Goal: Information Seeking & Learning: Learn about a topic

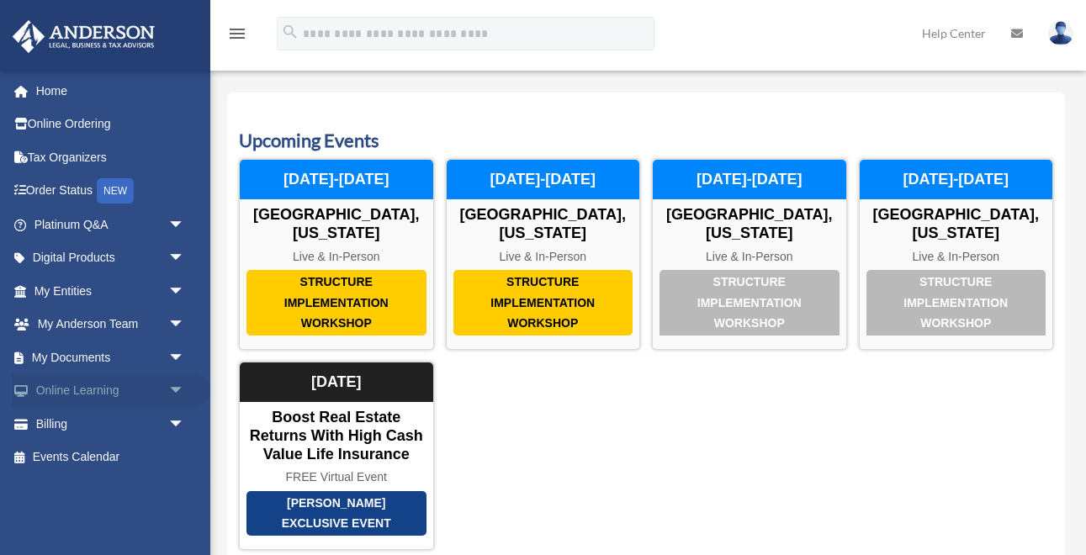
click at [93, 381] on link "Online Learning arrow_drop_down" at bounding box center [111, 392] width 199 height 34
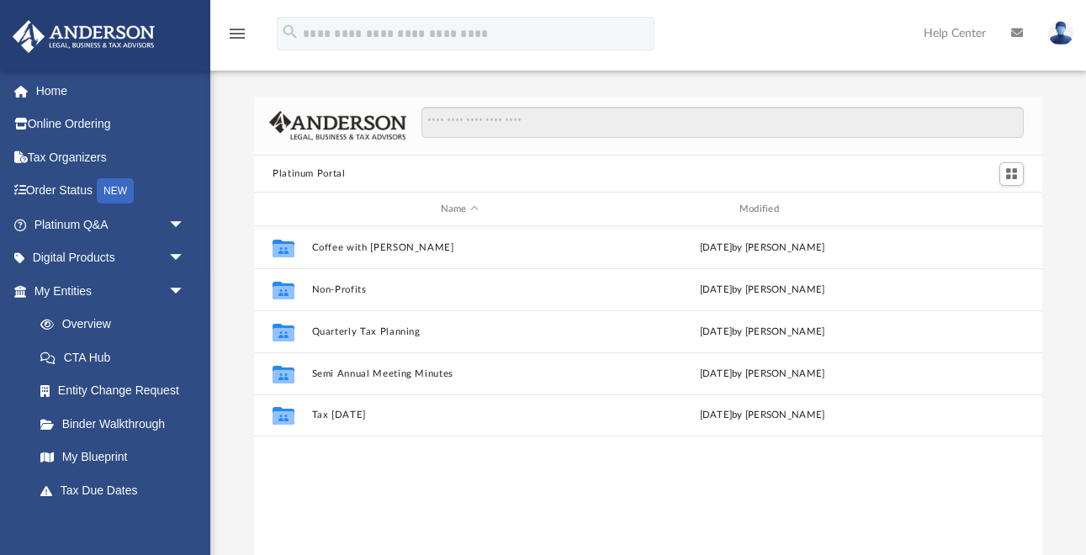
scroll to position [382, 789]
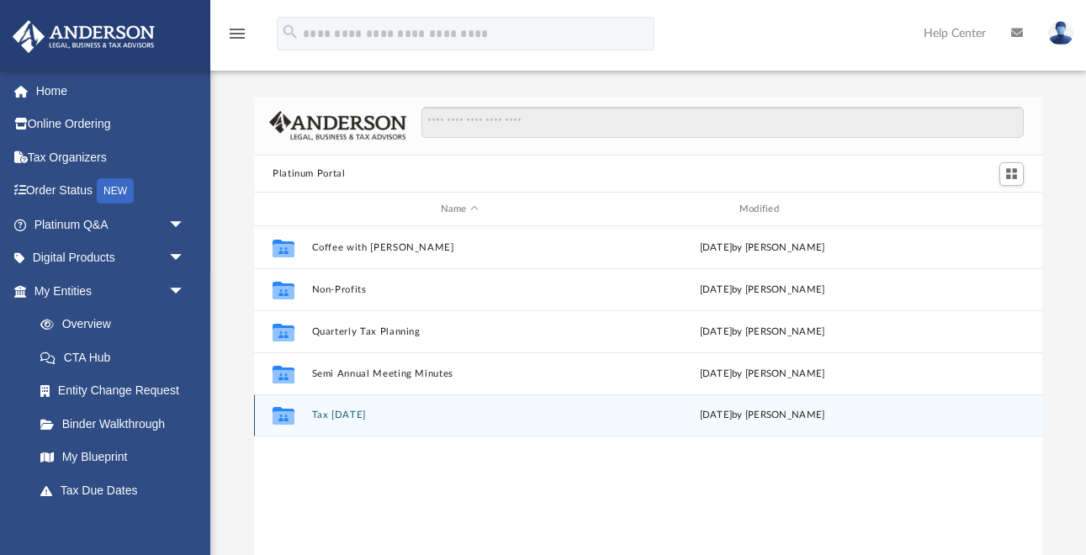
click at [330, 413] on button "Tax Tuesday" at bounding box center [459, 416] width 295 height 11
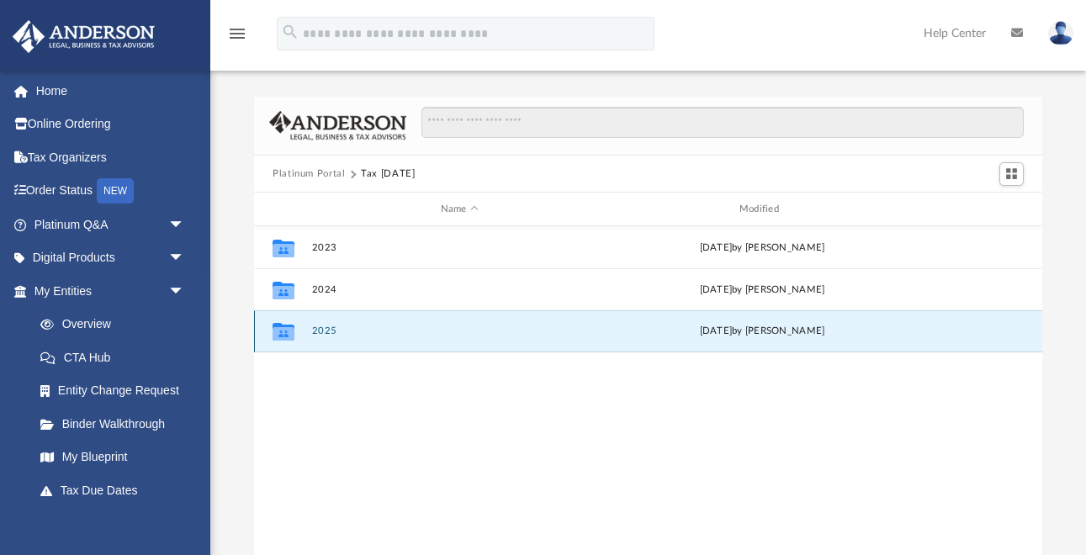
click at [336, 328] on button "2025" at bounding box center [459, 332] width 295 height 11
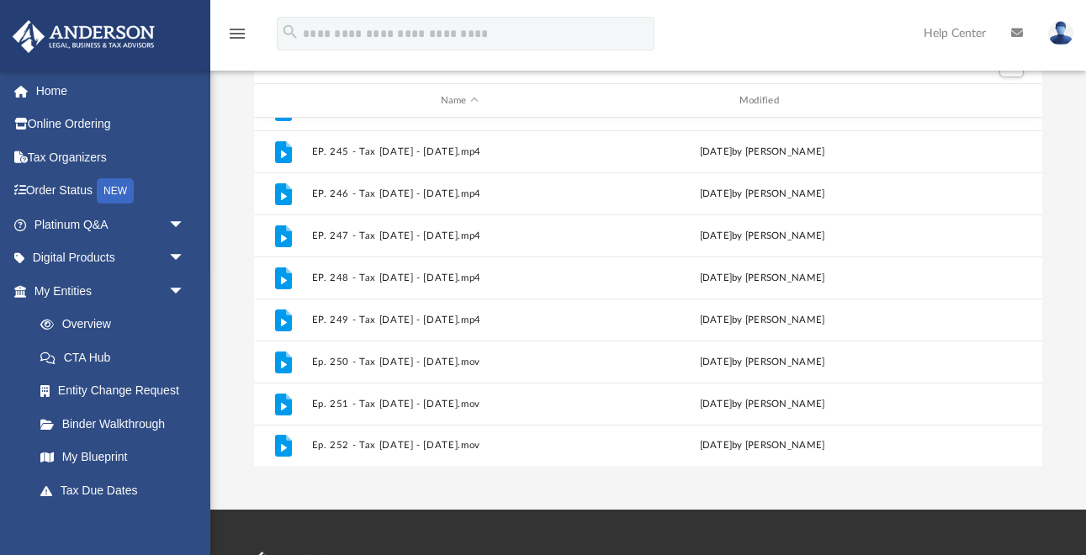
scroll to position [170, 0]
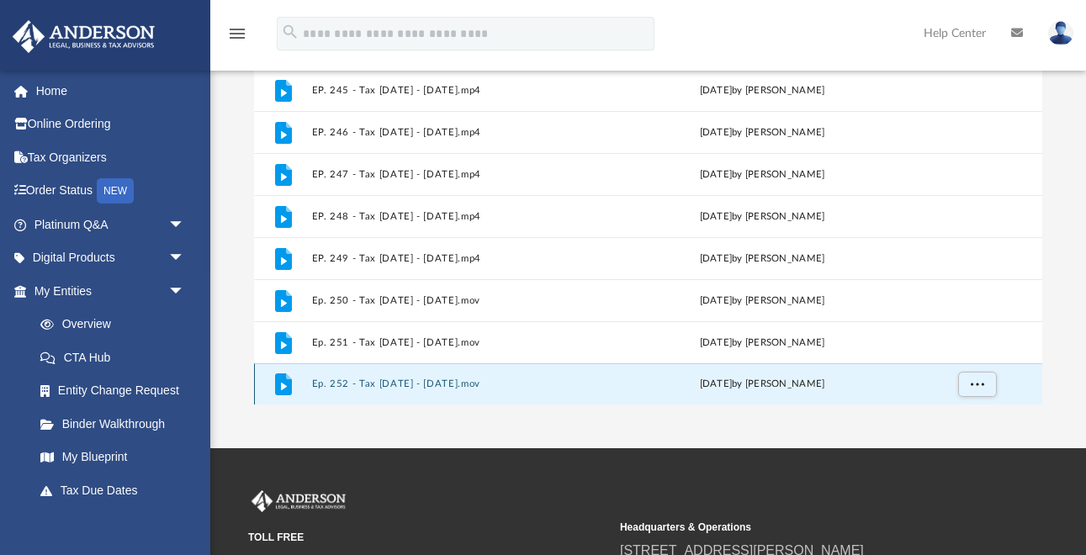
click at [398, 389] on button "Ep. 252 - Tax Tuesday - September 19th, 2025.mov" at bounding box center [459, 385] width 295 height 11
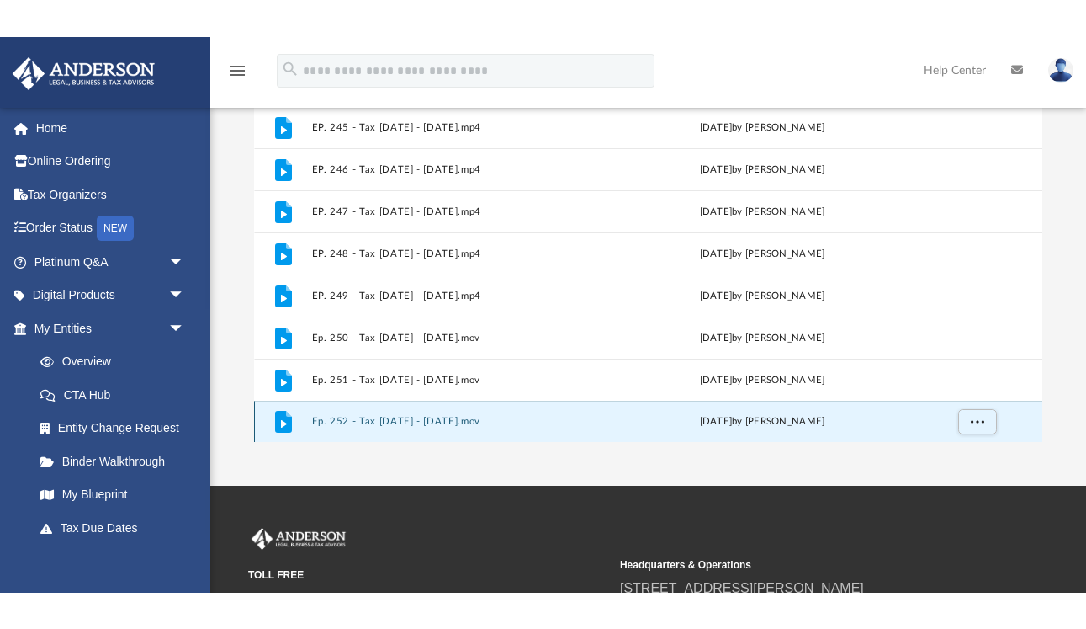
scroll to position [96, 0]
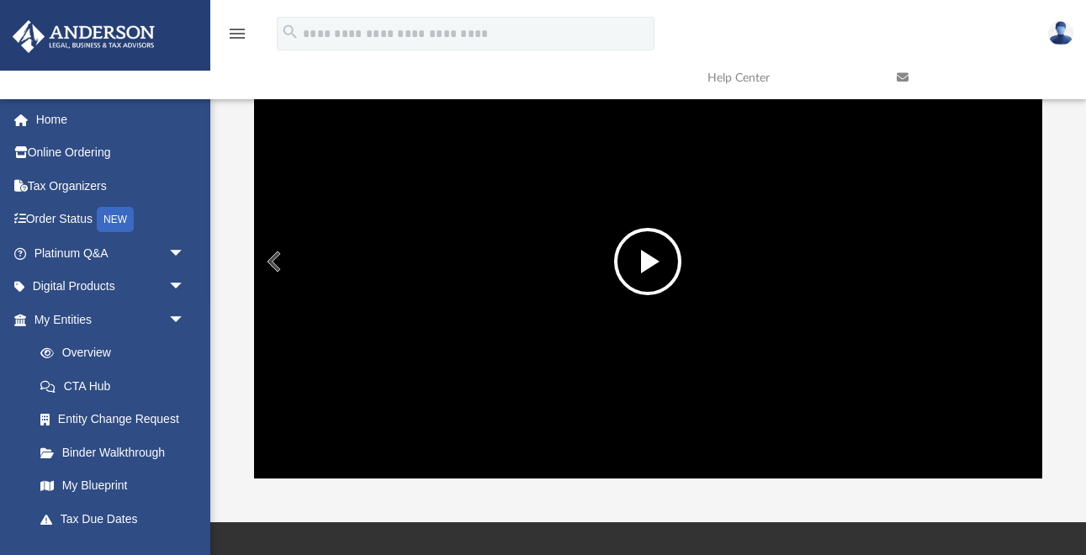
click at [648, 278] on button "File preview" at bounding box center [647, 261] width 67 height 67
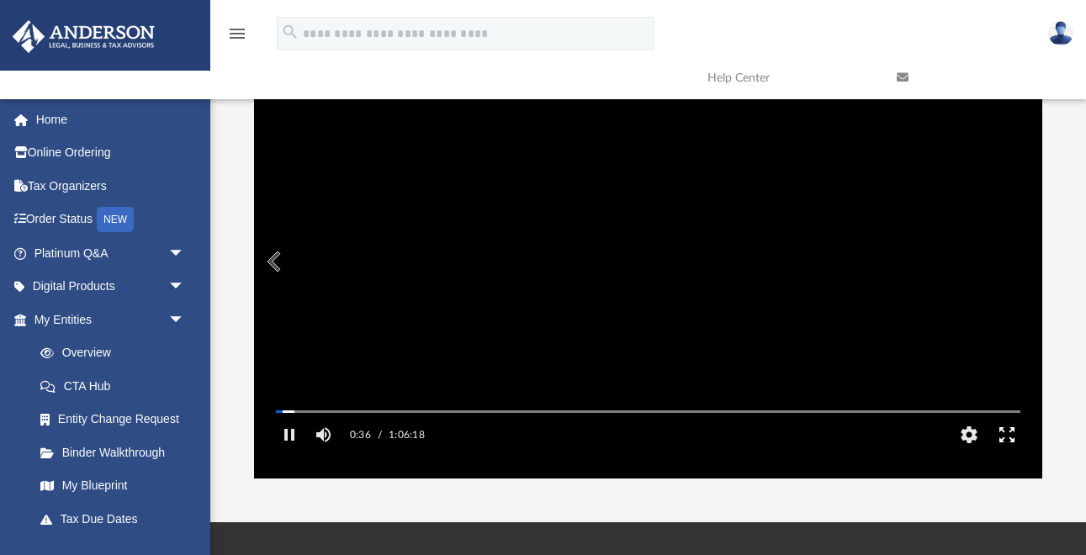
click at [1011, 452] on button "Enter fullscreen" at bounding box center [1007, 435] width 38 height 34
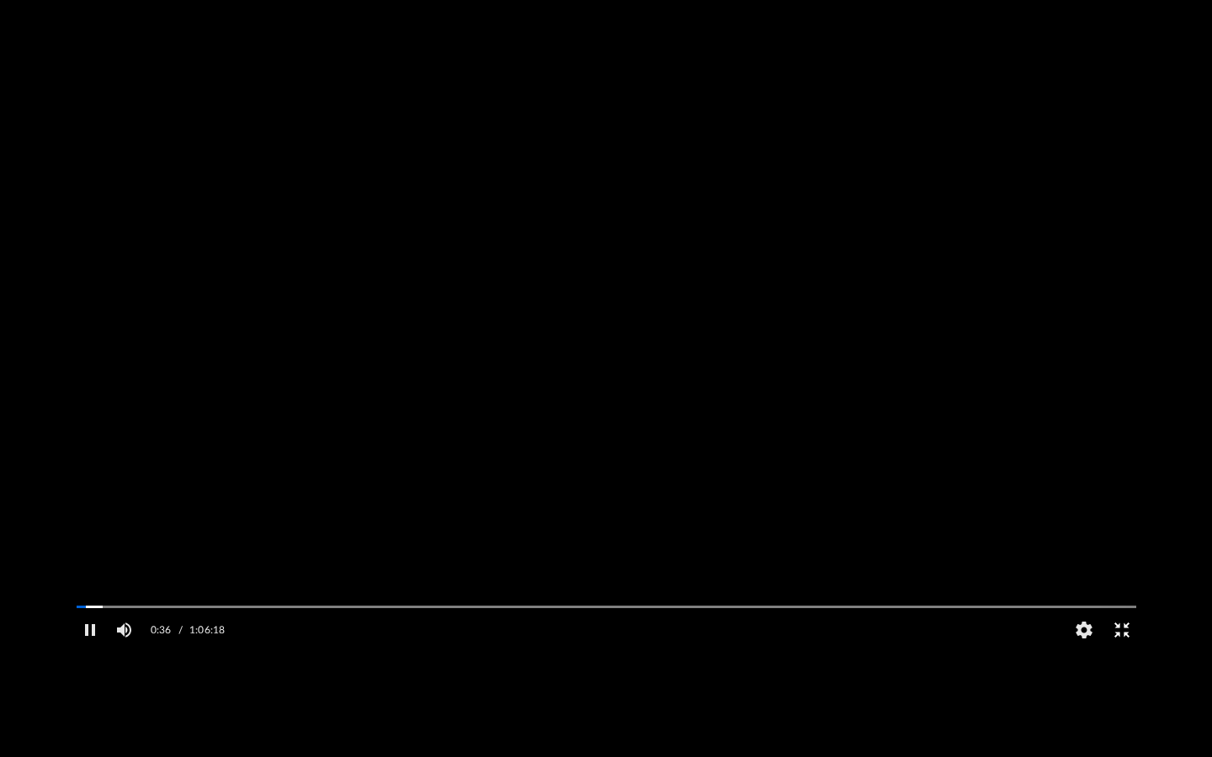
scroll to position [382, 901]
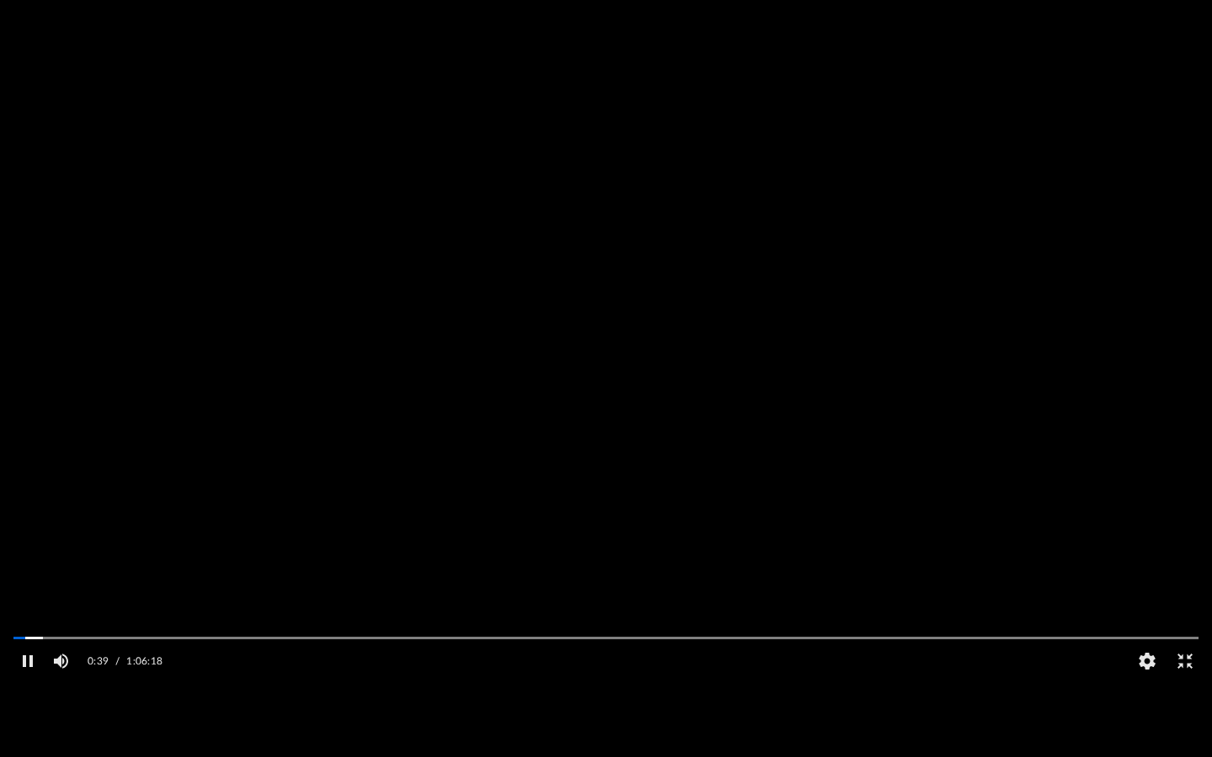
click at [795, 76] on video "File preview" at bounding box center [606, 379] width 1212 height 606
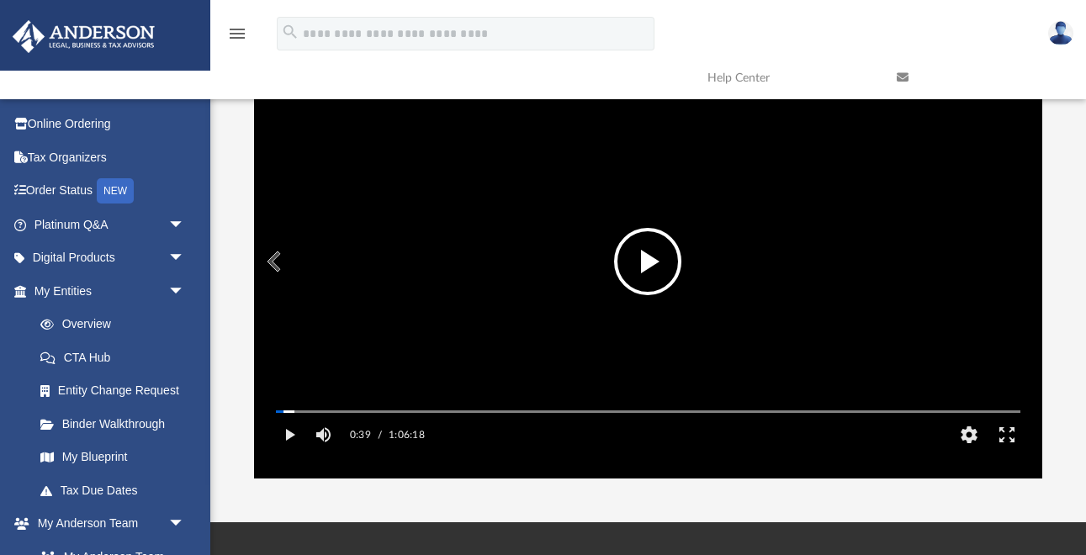
scroll to position [382, 789]
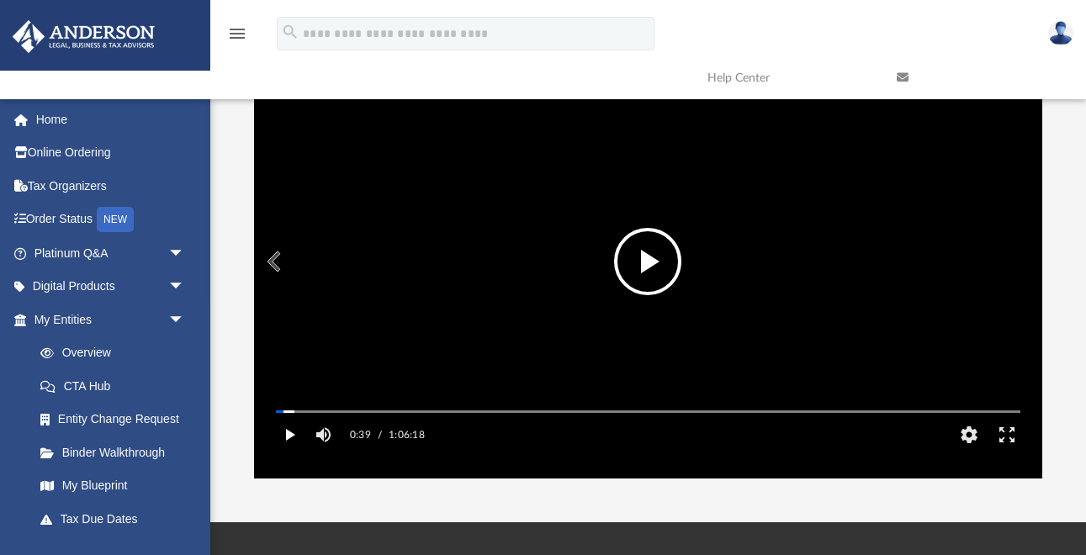
click at [287, 452] on button "Play" at bounding box center [290, 435] width 38 height 34
click at [967, 452] on button "HD" at bounding box center [969, 435] width 38 height 34
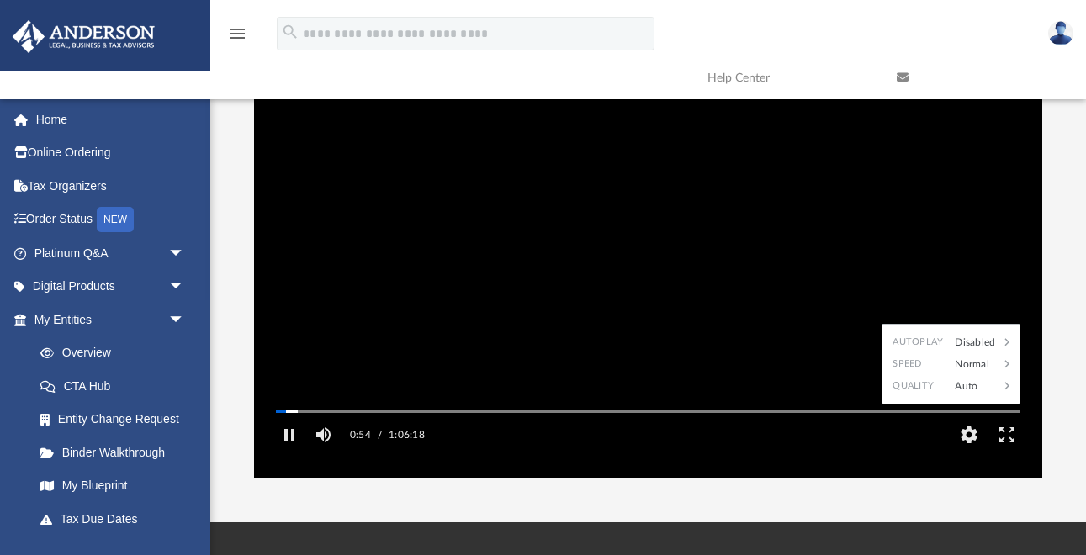
click at [983, 268] on video "File preview" at bounding box center [649, 262] width 772 height 386
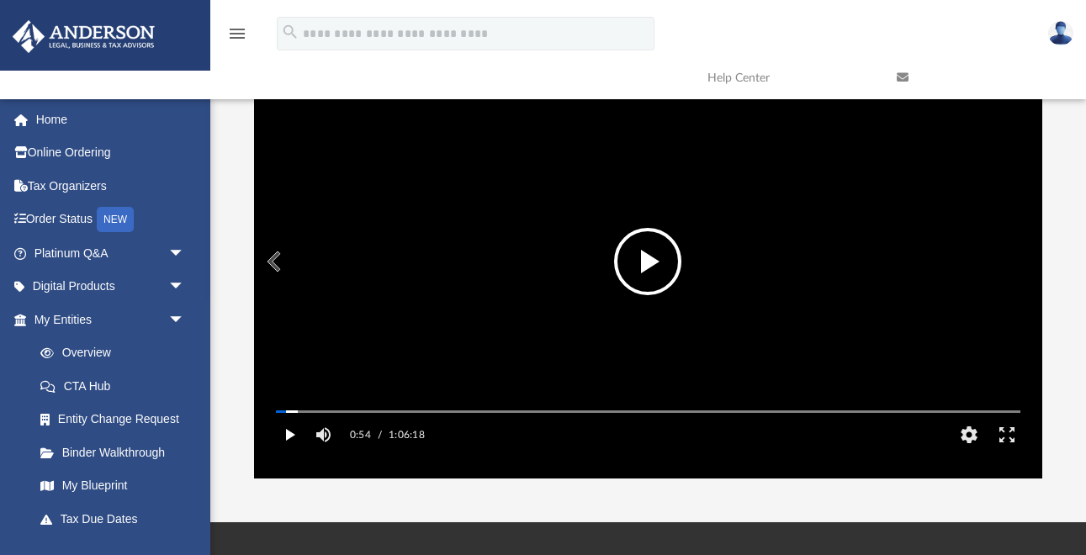
click at [279, 452] on button "Play" at bounding box center [290, 435] width 38 height 34
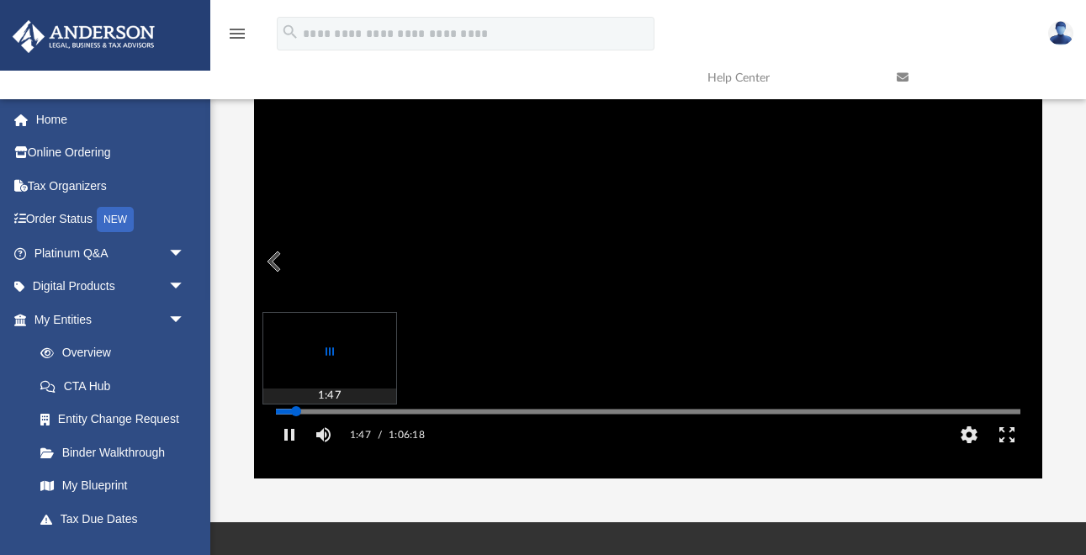
click at [296, 413] on div "Media Slider" at bounding box center [648, 412] width 745 height 3
click at [304, 434] on div "Autoplay Disabled Speed Normal Quality Auto Subtitles/CC Off Audio Autoplay Dis…" at bounding box center [648, 262] width 789 height 434
click at [314, 413] on div "Media Slider" at bounding box center [648, 412] width 745 height 3
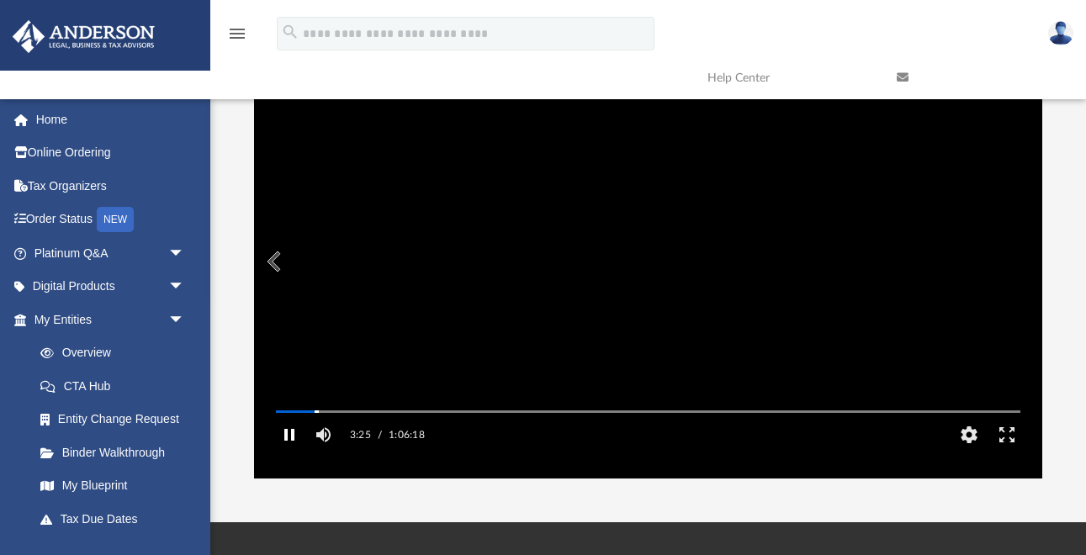
click at [292, 452] on button "Pause" at bounding box center [290, 435] width 38 height 34
click at [292, 452] on button "Play" at bounding box center [290, 435] width 38 height 34
click at [292, 452] on button "Pause" at bounding box center [290, 435] width 38 height 34
click at [292, 452] on button "Play" at bounding box center [290, 435] width 38 height 34
click at [313, 417] on div "Media Slider" at bounding box center [313, 411] width 10 height 10
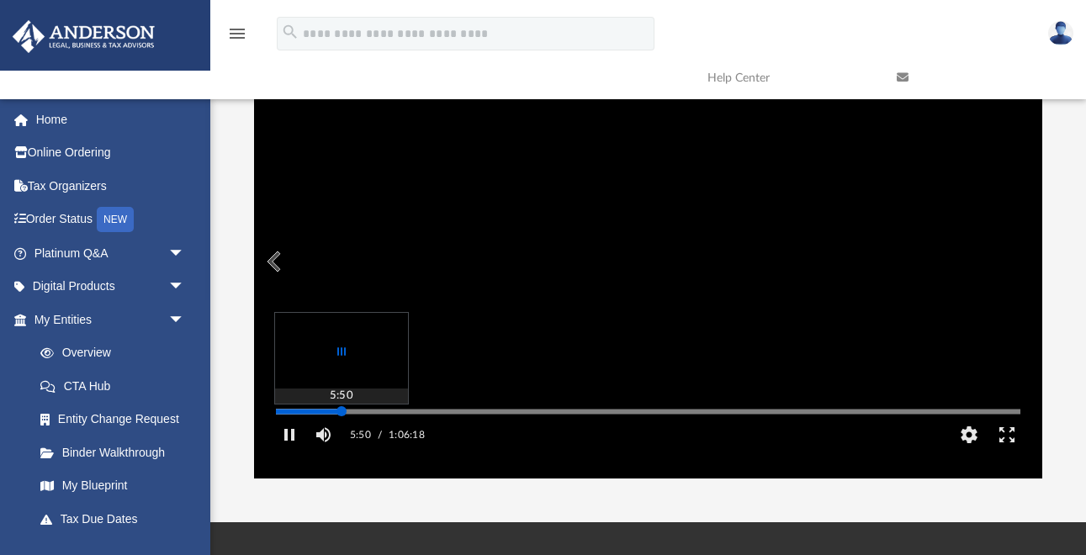
click at [342, 413] on div "Media Slider" at bounding box center [648, 412] width 745 height 3
click at [362, 413] on div "Media Slider" at bounding box center [648, 412] width 745 height 3
click at [369, 436] on div "Autoplay Disabled Speed Normal Quality Auto Subtitles/CC Off Audio Autoplay Dis…" at bounding box center [648, 262] width 789 height 434
click at [377, 436] on div "Autoplay Disabled Speed Normal Quality Auto Subtitles/CC Off Audio Autoplay Dis…" at bounding box center [648, 262] width 789 height 434
click at [385, 434] on div "Autoplay Disabled Speed Normal Quality Auto Subtitles/CC Off Audio Autoplay Dis…" at bounding box center [648, 262] width 789 height 434
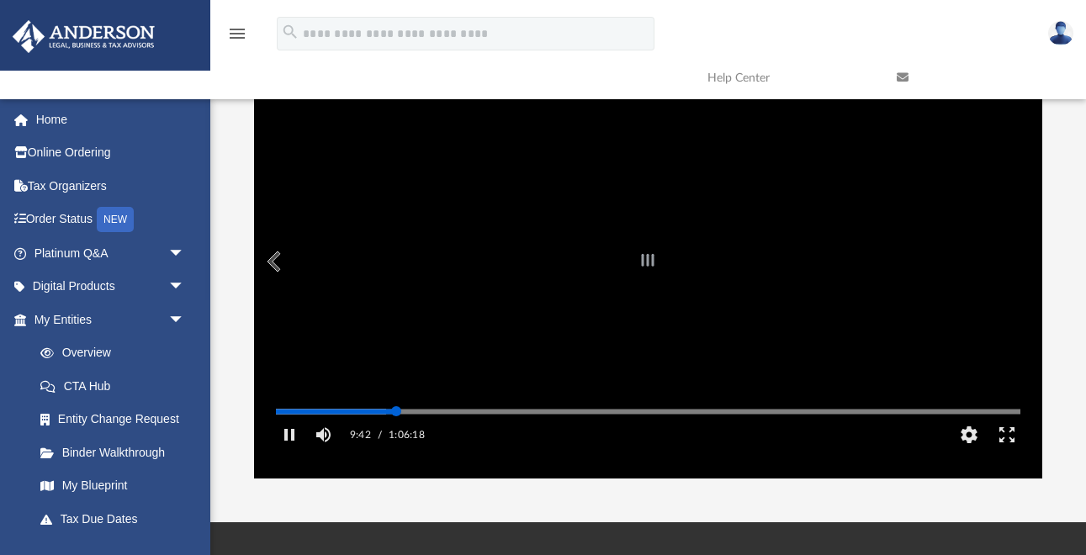
click at [396, 435] on div "Autoplay Disabled Speed Normal Quality Auto Subtitles/CC Off Audio Autoplay Dis…" at bounding box center [648, 262] width 789 height 434
click at [392, 435] on div "Autoplay Disabled Speed Normal Quality Auto Subtitles/CC Off Audio Autoplay Dis…" at bounding box center [648, 262] width 789 height 434
click at [416, 413] on div "Media Slider" at bounding box center [648, 412] width 745 height 3
click at [425, 436] on div "Autoplay Disabled Speed Normal Quality Auto Subtitles/CC Off Audio Autoplay Dis…" at bounding box center [648, 262] width 789 height 434
click at [449, 413] on div "Media Slider" at bounding box center [648, 412] width 745 height 3
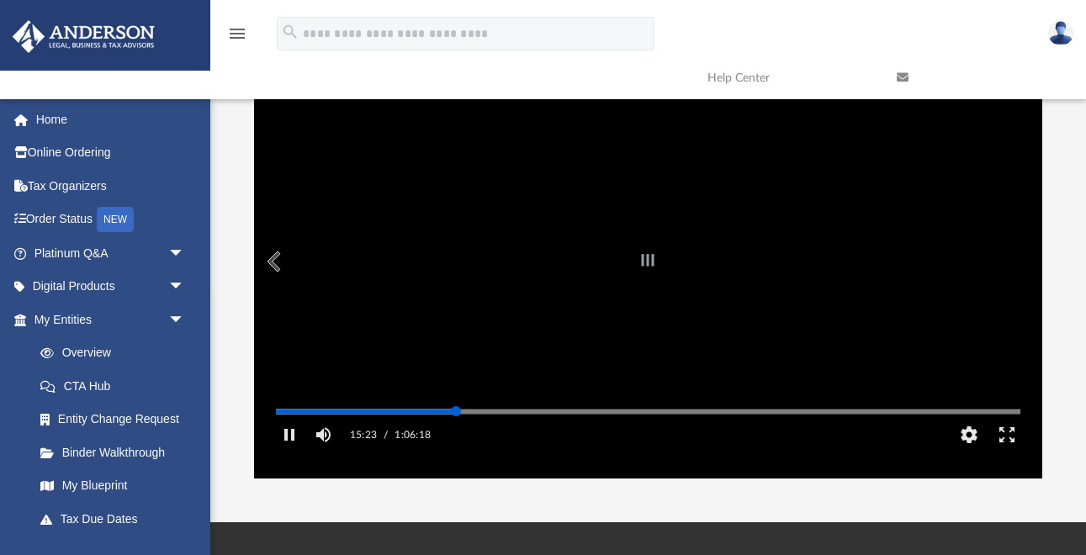
click at [456, 435] on div "Autoplay Disabled Speed Normal Quality Auto Subtitles/CC Off Audio Autoplay Dis…" at bounding box center [648, 262] width 789 height 434
click at [464, 435] on div "Autoplay Disabled Speed Normal Quality Auto Subtitles/CC Off Audio Autoplay Dis…" at bounding box center [648, 262] width 789 height 434
click at [471, 435] on div "Autoplay Disabled Speed Normal Quality Auto Subtitles/CC Off Audio Autoplay Dis…" at bounding box center [648, 262] width 789 height 434
click at [488, 433] on div "Autoplay Disabled Speed Normal Quality Auto Subtitles/CC Off Audio Autoplay Dis…" at bounding box center [648, 262] width 789 height 434
click at [509, 434] on div "Autoplay Disabled Speed Normal Quality Auto Subtitles/CC Off Audio Autoplay Dis…" at bounding box center [648, 262] width 789 height 434
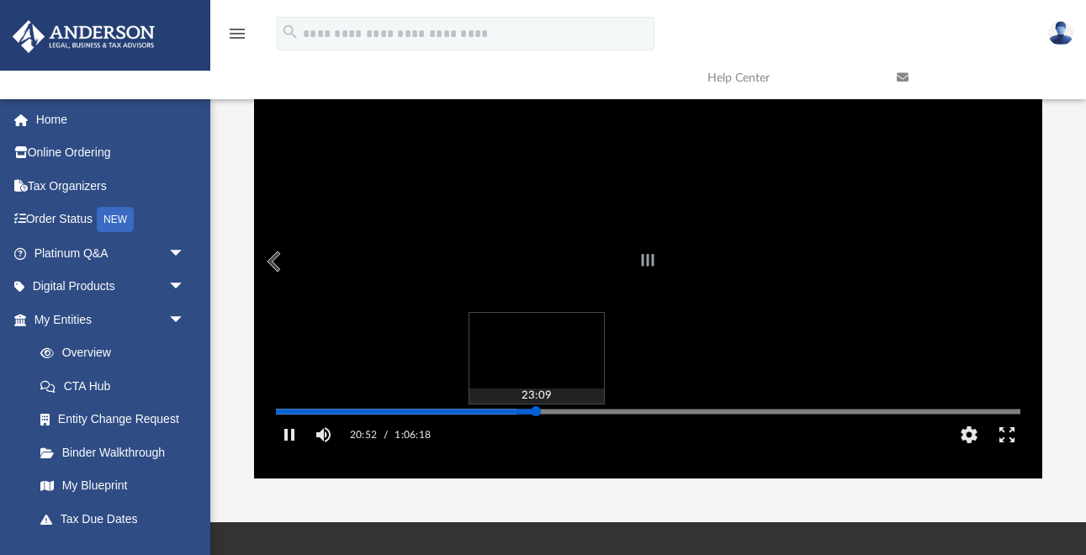
click at [536, 434] on div "Autoplay Disabled Speed Normal Quality Auto Subtitles/CC Off Audio Autoplay Dis…" at bounding box center [648, 262] width 789 height 434
click at [612, 436] on div "Autoplay Disabled Speed Normal Quality Auto Subtitles/CC Off Audio Autoplay Dis…" at bounding box center [648, 262] width 789 height 434
click at [652, 434] on div "Autoplay Disabled Speed Normal Quality Auto Subtitles/CC Off Audio Autoplay Dis…" at bounding box center [648, 262] width 789 height 434
click at [677, 418] on div "Media Slider" at bounding box center [1020, 411] width 745 height 13
click at [679, 435] on div "Autoplay Disabled Speed Normal Quality Auto Subtitles/CC Off Audio Autoplay Dis…" at bounding box center [648, 262] width 789 height 434
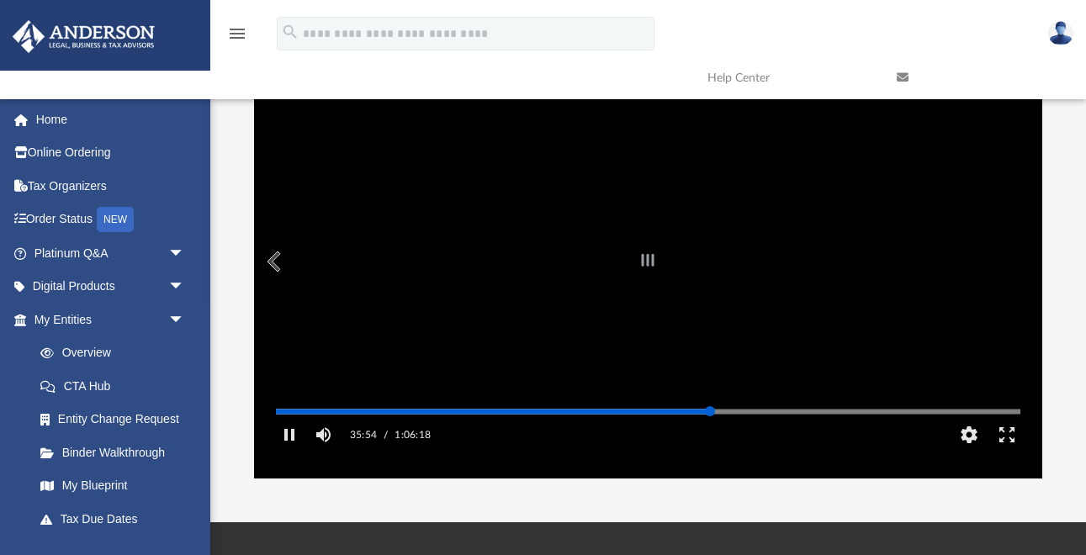
click at [710, 434] on div "Autoplay Disabled Speed Normal Quality Auto Subtitles/CC Off Audio Autoplay Dis…" at bounding box center [648, 262] width 789 height 434
click at [746, 435] on div "Autoplay Disabled Speed Normal Quality Auto Subtitles/CC Off Audio Autoplay Dis…" at bounding box center [648, 262] width 789 height 434
click at [781, 433] on div "Autoplay Disabled Speed Normal Quality Auto Subtitles/CC Off Audio Autoplay Dis…" at bounding box center [648, 262] width 789 height 434
click at [820, 433] on div "Autoplay Disabled Speed Normal Quality Auto Subtitles/CC Off Audio Autoplay Dis…" at bounding box center [648, 262] width 789 height 434
click at [855, 433] on div "Autoplay Disabled Speed Normal Quality Auto Subtitles/CC Off Audio Autoplay Dis…" at bounding box center [648, 262] width 789 height 434
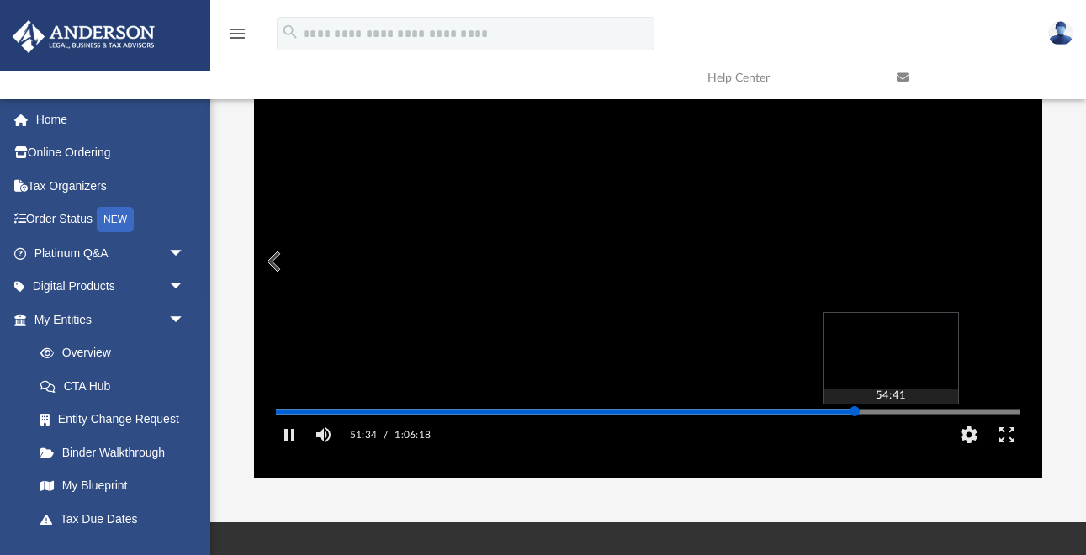
click at [890, 434] on div "Autoplay Disabled Speed Normal Quality Auto Subtitles/CC Off Audio Autoplay Dis…" at bounding box center [648, 262] width 789 height 434
click at [991, 413] on div "Media Slider" at bounding box center [648, 412] width 745 height 3
click at [1001, 436] on div "Autoplay Disabled Speed Normal Quality Auto Subtitles/CC Off Audio Autoplay Dis…" at bounding box center [648, 262] width 789 height 434
click at [1019, 435] on div "Autoplay Disabled Speed Normal Quality Auto Subtitles/CC Off Audio Autoplay Dis…" at bounding box center [648, 262] width 789 height 434
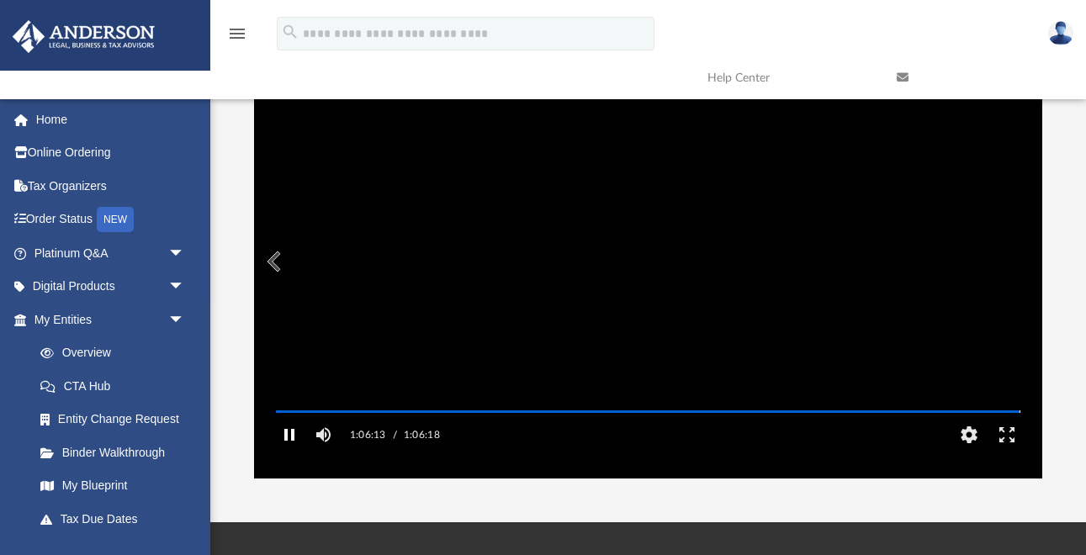
click at [293, 452] on button "Pause" at bounding box center [290, 435] width 38 height 34
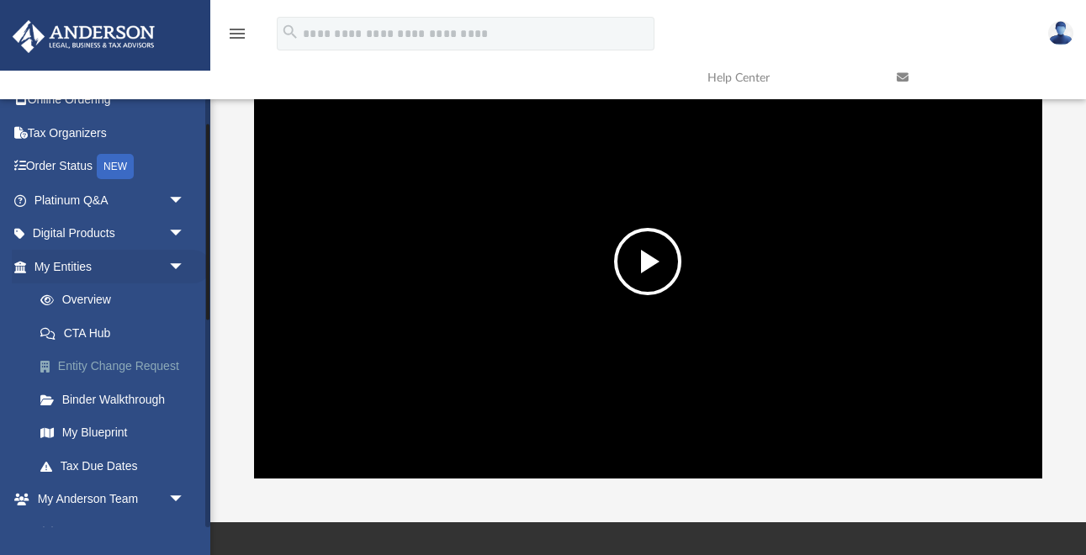
scroll to position [54, 0]
click at [112, 211] on link "Platinum Q&A arrow_drop_down" at bounding box center [111, 200] width 199 height 34
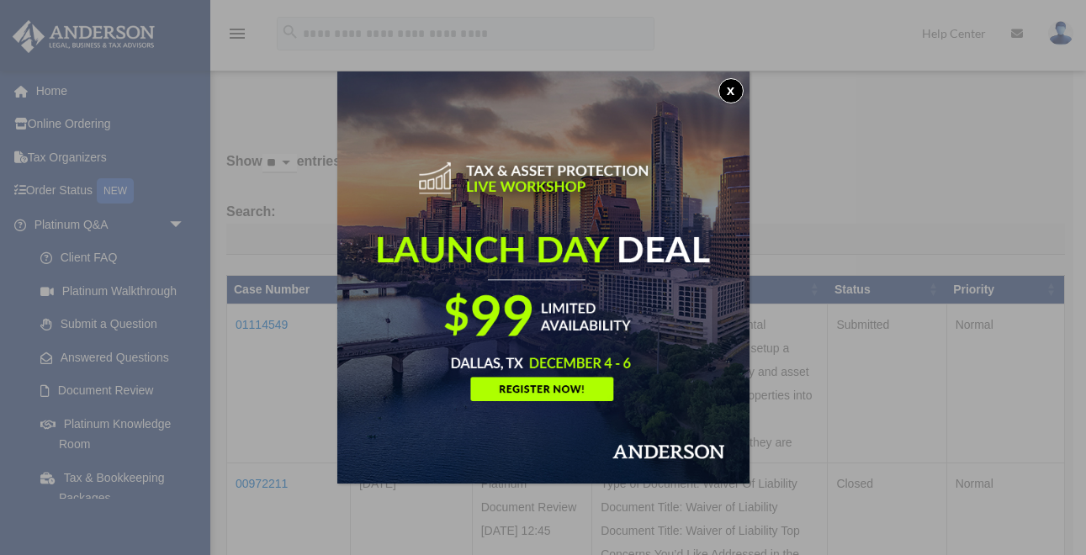
click at [736, 95] on button "x" at bounding box center [731, 90] width 25 height 25
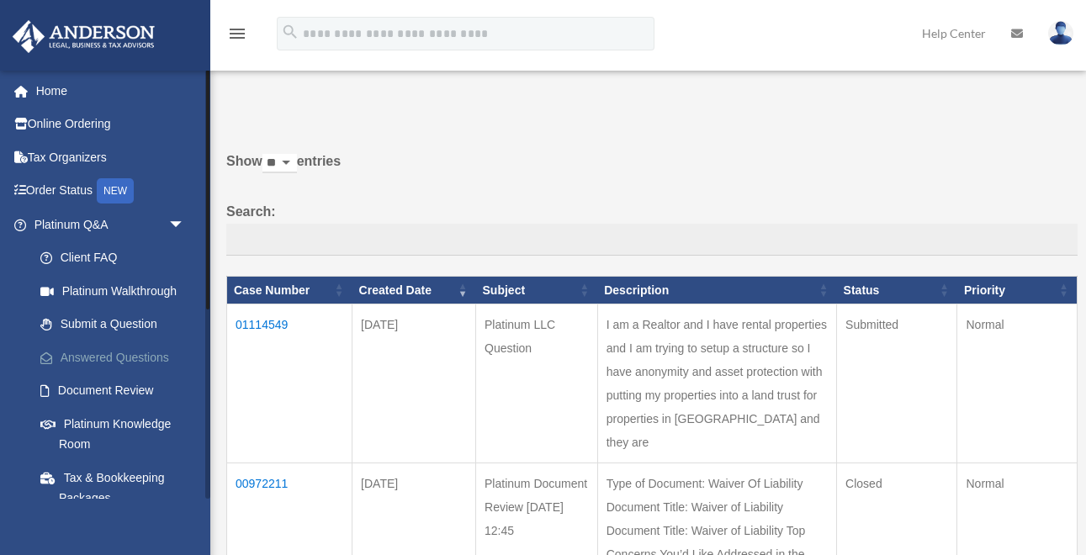
click at [85, 360] on link "Answered Questions" at bounding box center [117, 358] width 187 height 34
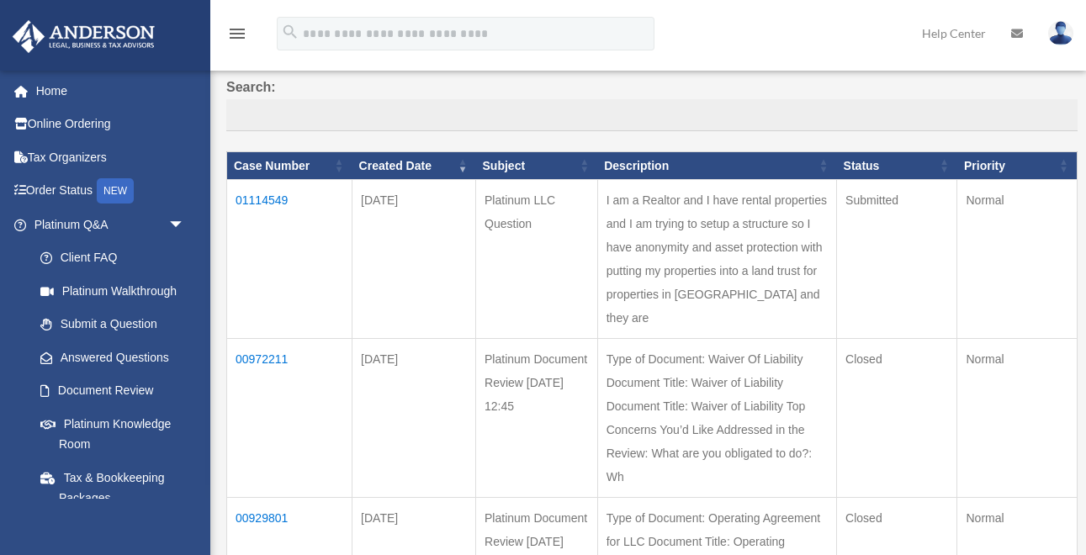
scroll to position [70, 0]
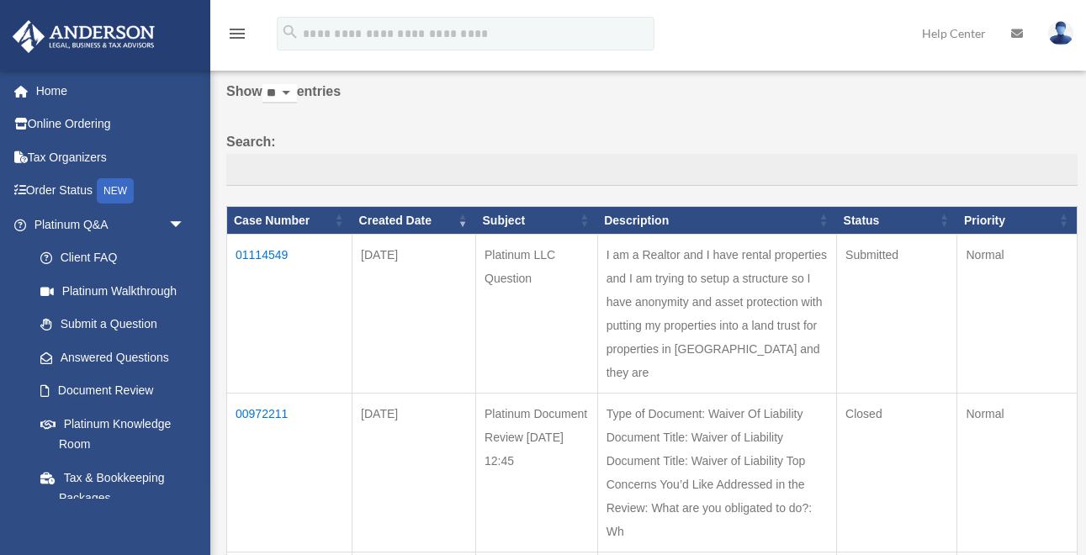
click at [255, 258] on td "01114549" at bounding box center [289, 314] width 125 height 159
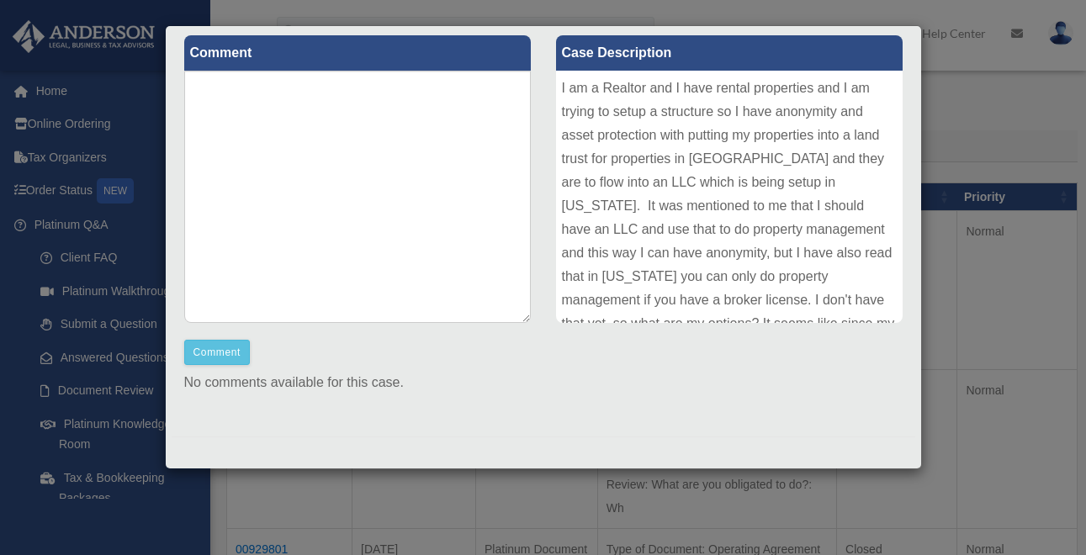
scroll to position [0, 0]
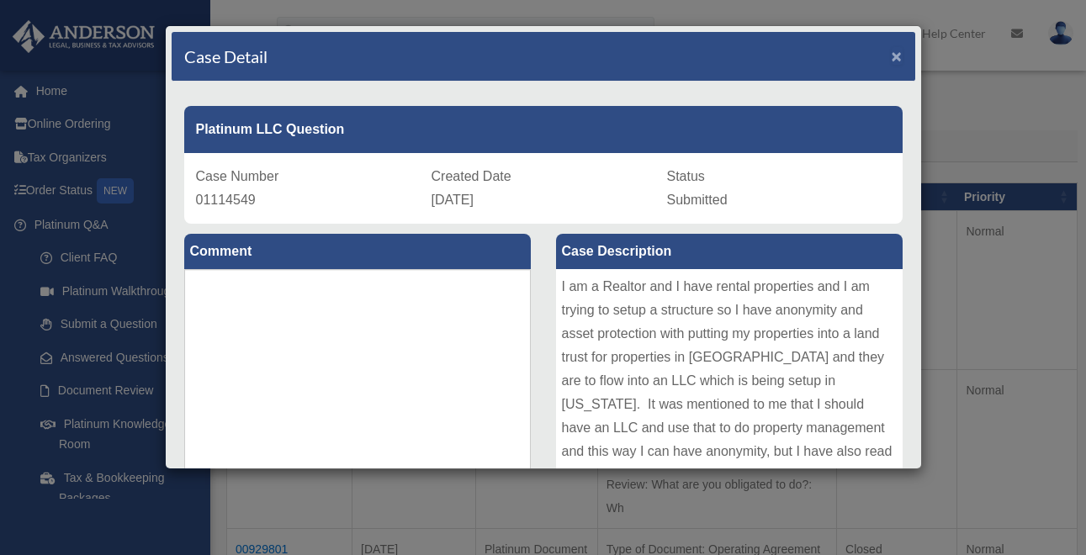
click at [898, 60] on span "×" at bounding box center [897, 55] width 11 height 19
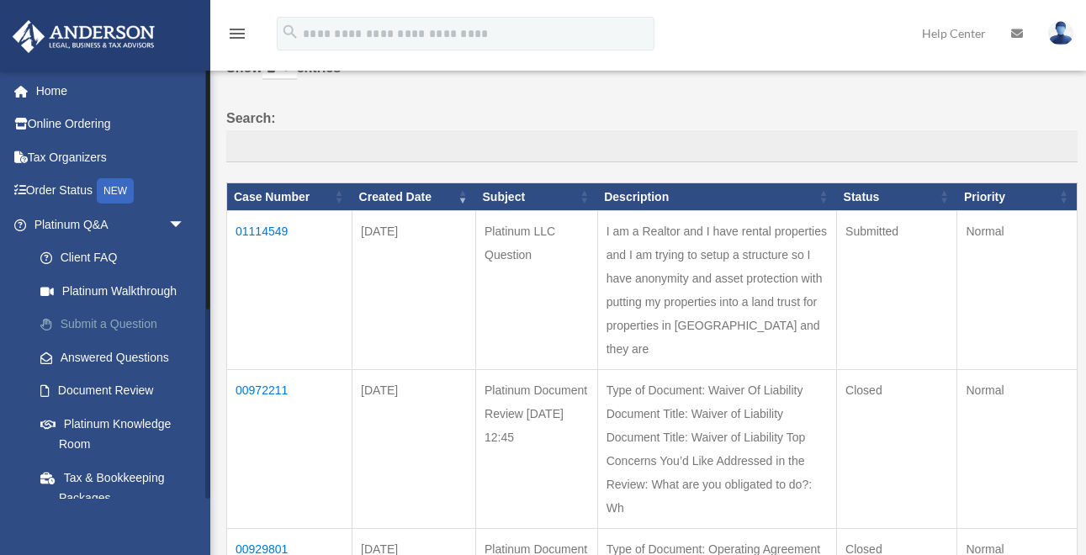
click at [83, 319] on link "Submit a Question" at bounding box center [117, 325] width 187 height 34
